Goal: Complete application form

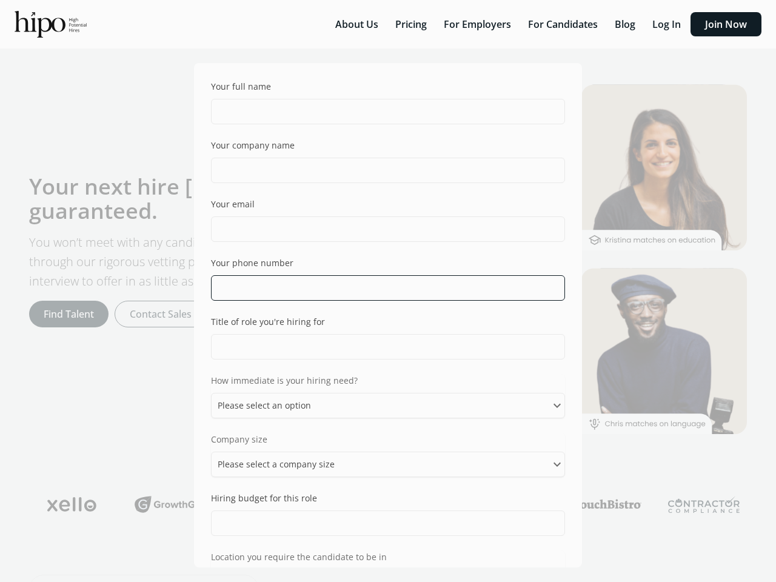
click at [388, 291] on input "tel" at bounding box center [388, 287] width 354 height 25
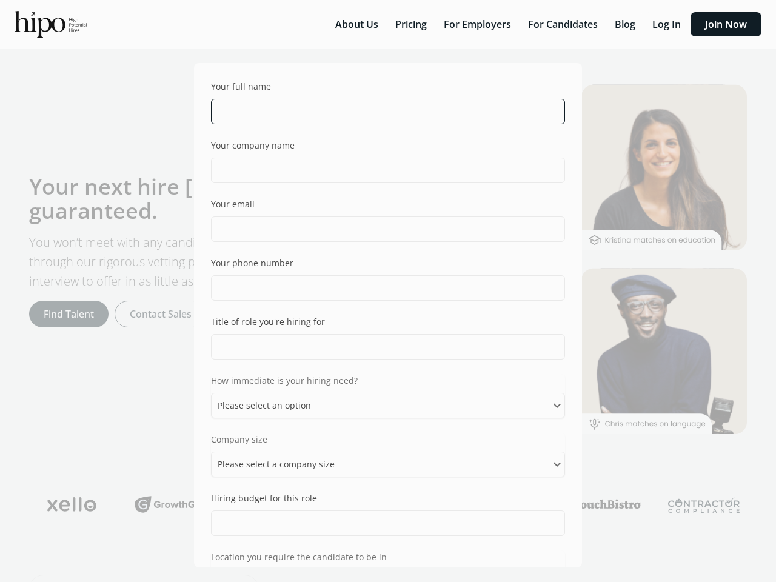
click at [383, 112] on input "text" at bounding box center [388, 111] width 354 height 25
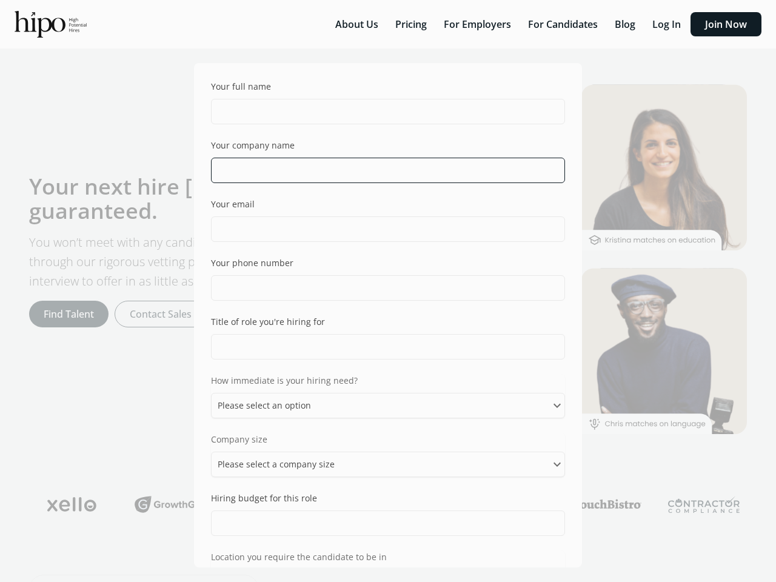
click at [383, 170] on input "text" at bounding box center [388, 170] width 354 height 25
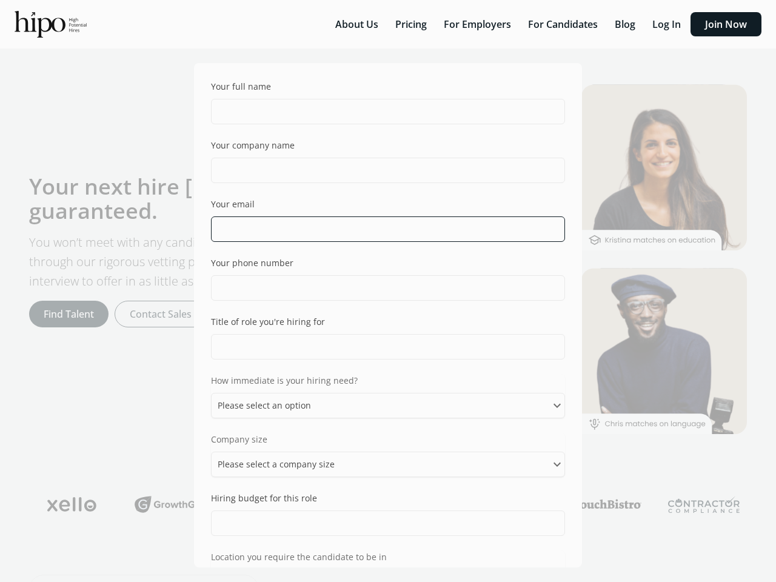
click at [383, 229] on input "email" at bounding box center [388, 228] width 354 height 25
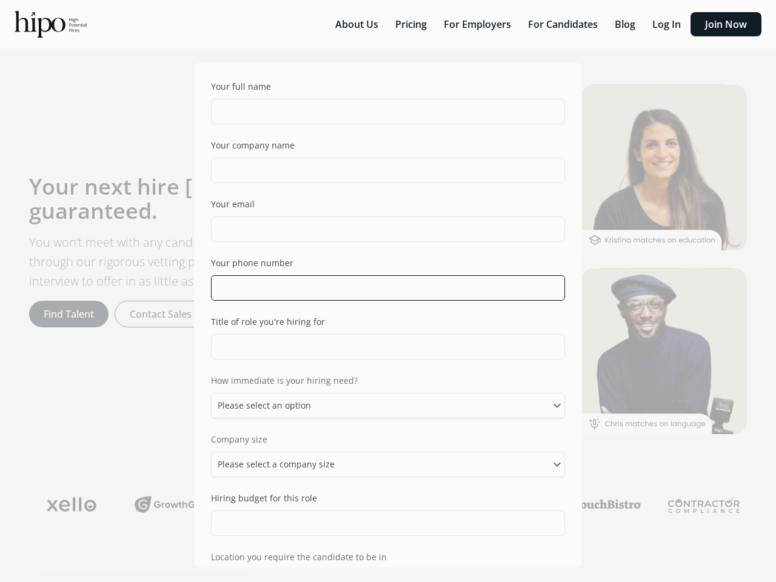
click at [383, 288] on input "tel" at bounding box center [388, 287] width 354 height 25
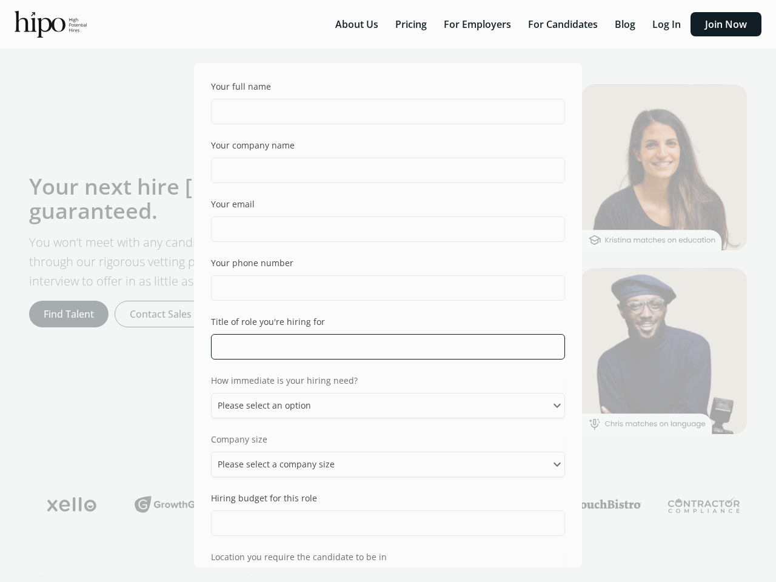
click at [383, 347] on input "text" at bounding box center [388, 346] width 354 height 25
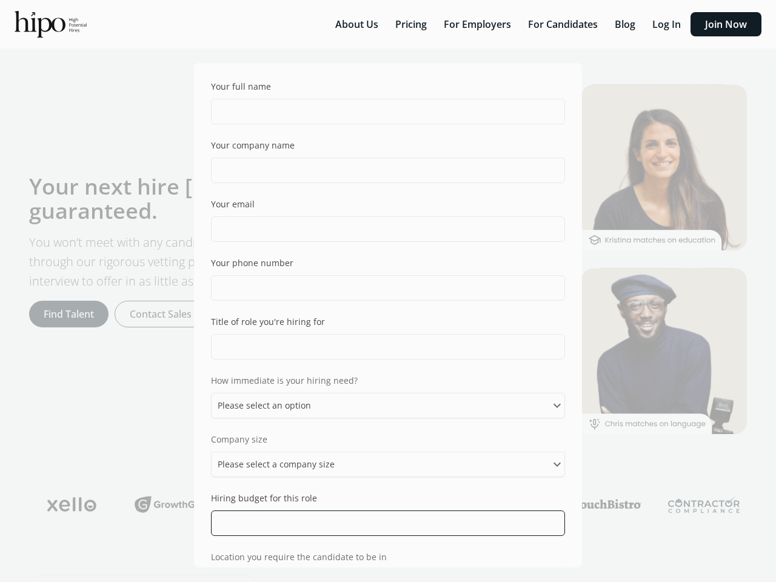
click at [383, 523] on input "text" at bounding box center [388, 522] width 354 height 25
